Goal: Task Accomplishment & Management: Complete application form

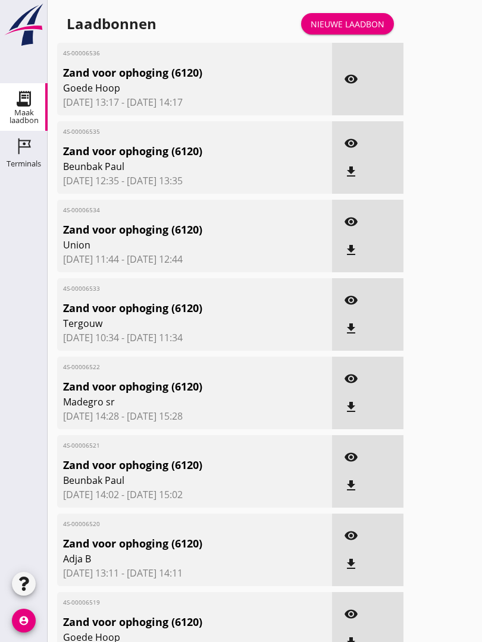
click at [354, 27] on link "Nieuwe laadbon" at bounding box center [347, 23] width 93 height 21
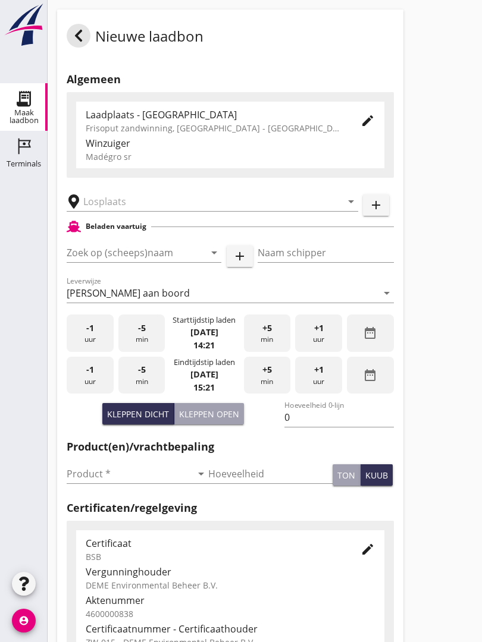
click at [115, 211] on input "text" at bounding box center [203, 201] width 241 height 19
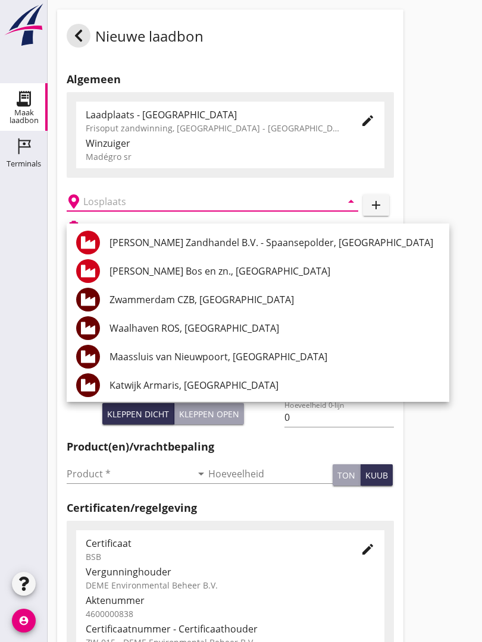
click at [168, 209] on input "text" at bounding box center [203, 201] width 241 height 19
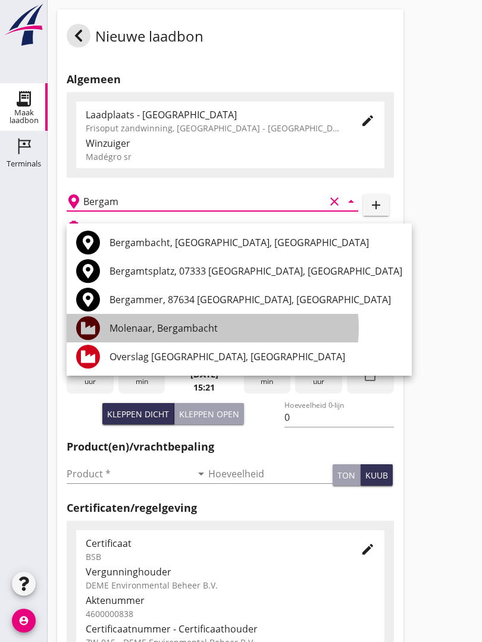
click at [190, 325] on div "Molenaar, Bergambacht" at bounding box center [255, 328] width 293 height 14
type input "Molenaar, Bergambacht"
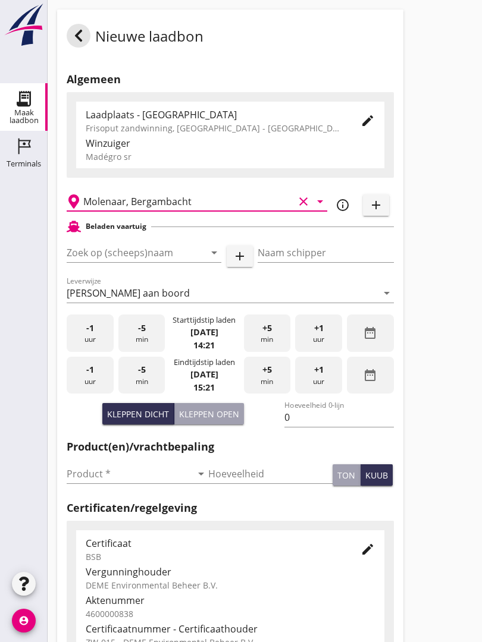
click at [162, 262] on input "Zoek op (scheeps)naam" at bounding box center [127, 252] width 121 height 19
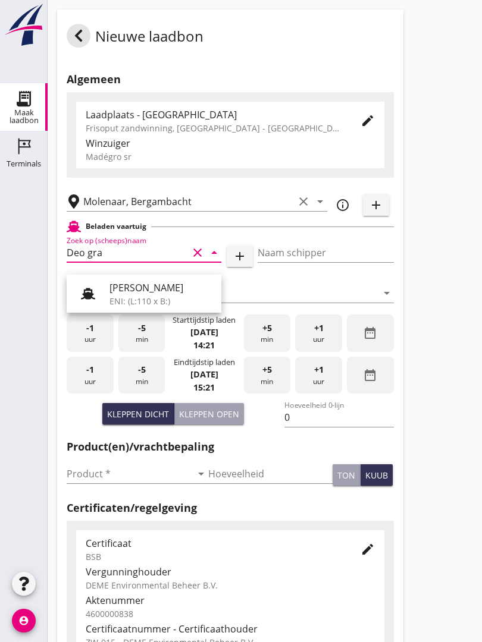
click at [143, 284] on div "[PERSON_NAME]" at bounding box center [160, 288] width 102 height 14
click at [157, 285] on div "Dei Gratia" at bounding box center [165, 288] width 113 height 14
type input "Dei Gratia"
type input "[PERSON_NAME]"
type input "794"
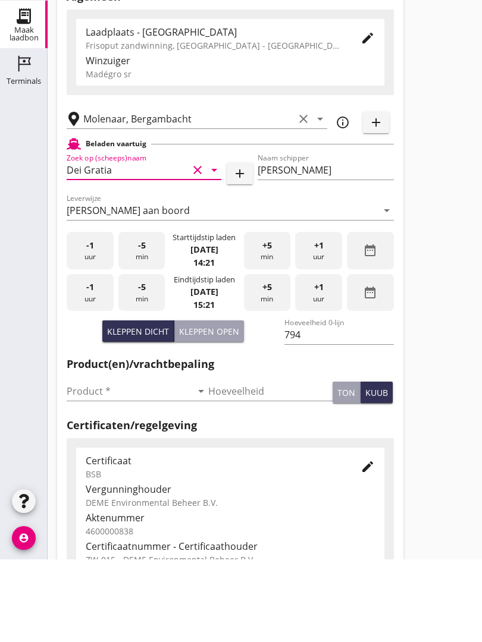
click at [92, 464] on input "Product *" at bounding box center [129, 473] width 125 height 19
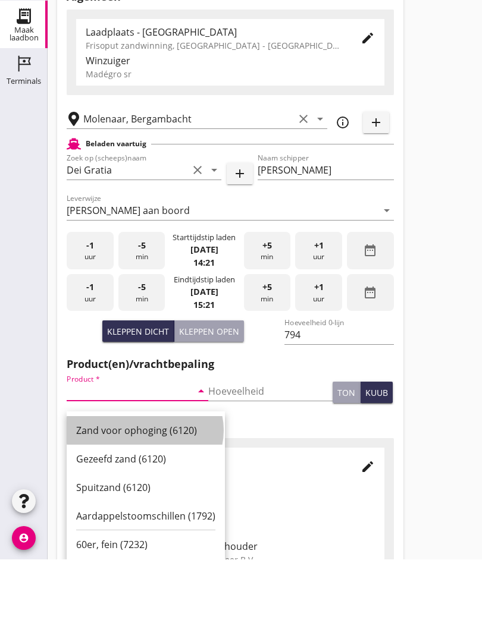
click at [144, 506] on div "Zand voor ophoging (6120)" at bounding box center [145, 513] width 139 height 14
type input "Zand voor ophoging (6120)"
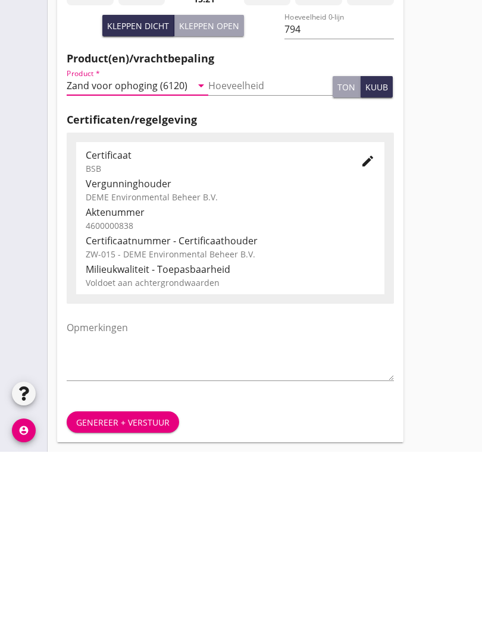
scroll to position [208, 0]
click at [138, 606] on div "Genereer + verstuur" at bounding box center [122, 612] width 93 height 12
